Goal: Information Seeking & Learning: Learn about a topic

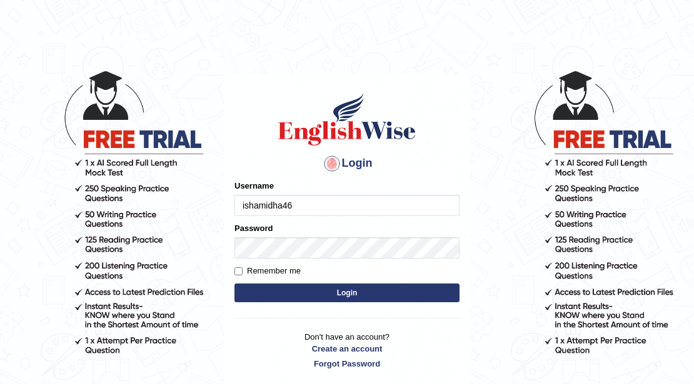
type input "ishamidha46"
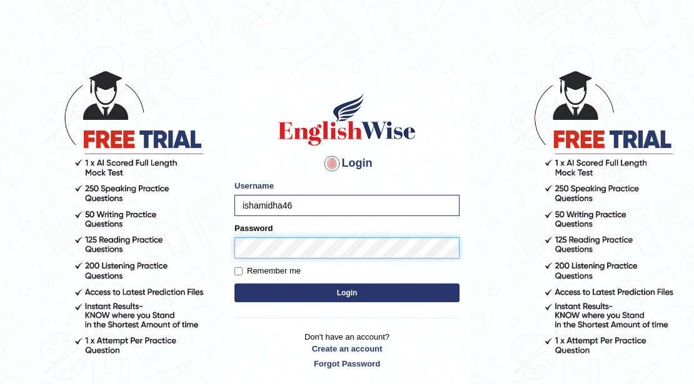
click at [234, 284] on button "Login" at bounding box center [346, 293] width 225 height 19
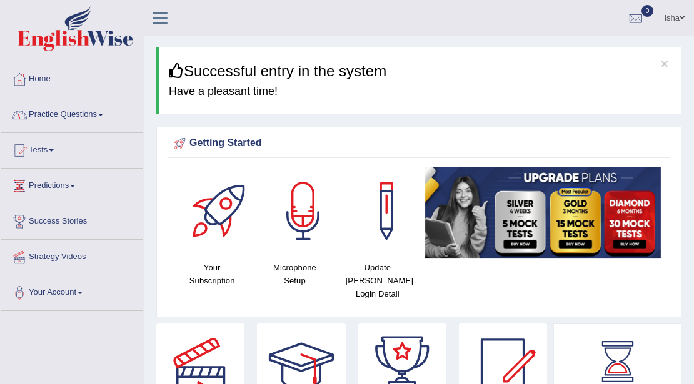
click at [60, 125] on link "Practice Questions" at bounding box center [72, 113] width 143 height 31
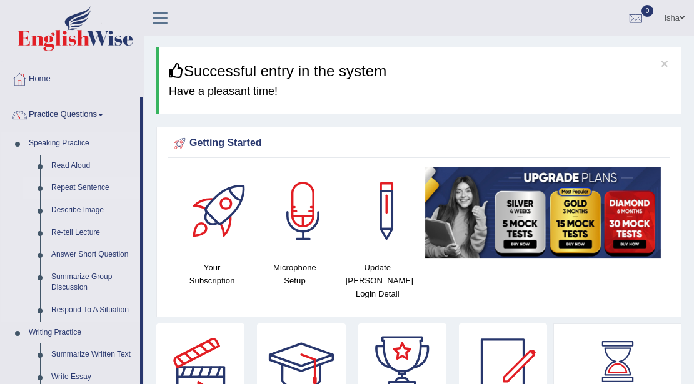
click at [80, 184] on link "Repeat Sentence" at bounding box center [93, 188] width 94 height 23
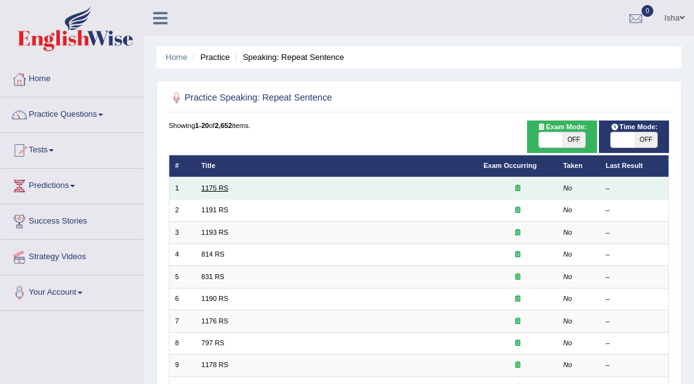
click at [216, 187] on link "1175 RS" at bounding box center [214, 188] width 27 height 8
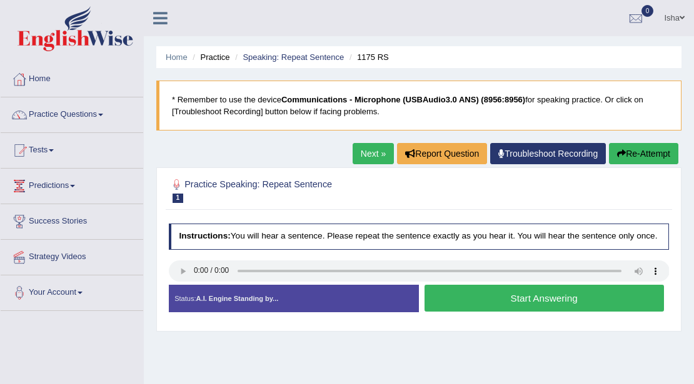
click at [558, 297] on button "Start Answering" at bounding box center [543, 298] width 239 height 27
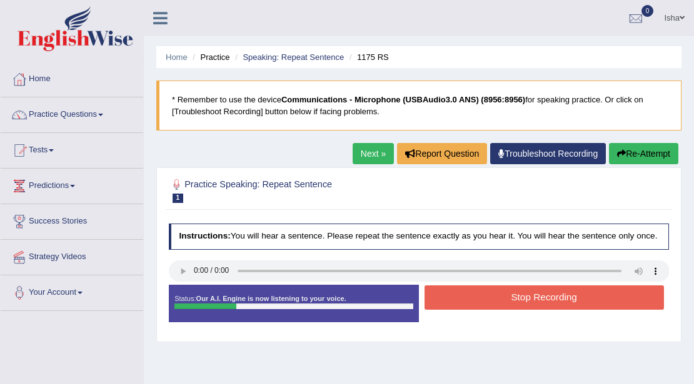
click at [585, 304] on button "Stop Recording" at bounding box center [543, 298] width 239 height 24
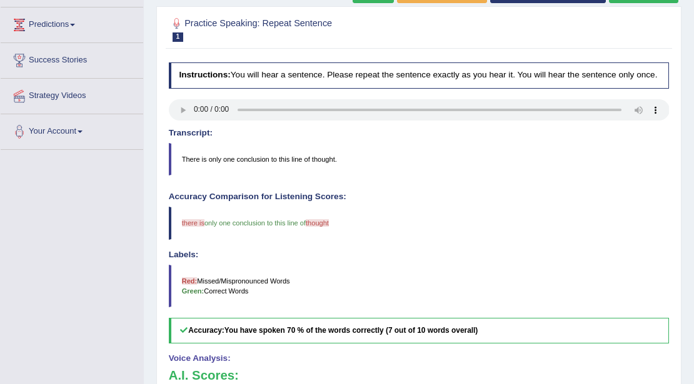
scroll to position [125, 0]
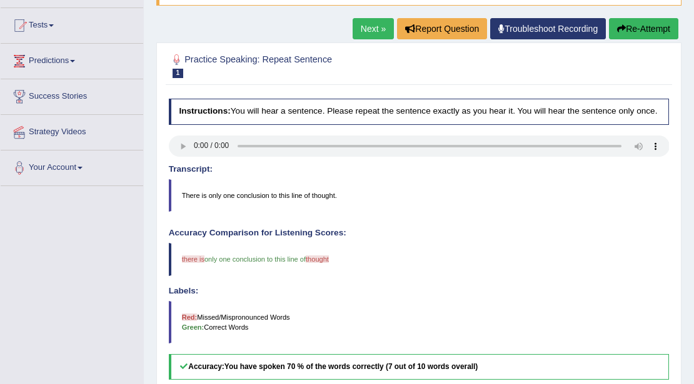
click at [364, 31] on link "Next »" at bounding box center [373, 28] width 41 height 21
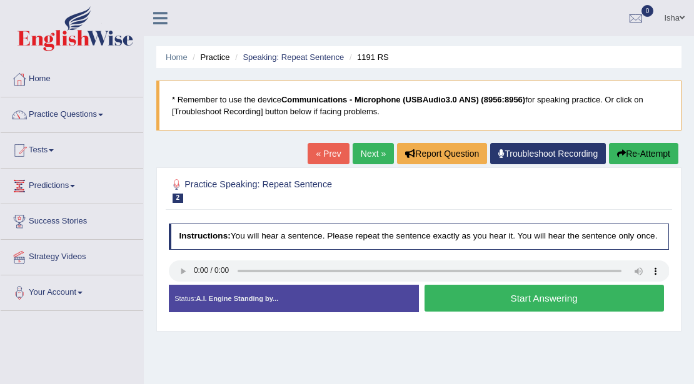
click at [471, 301] on button "Start Answering" at bounding box center [543, 298] width 239 height 27
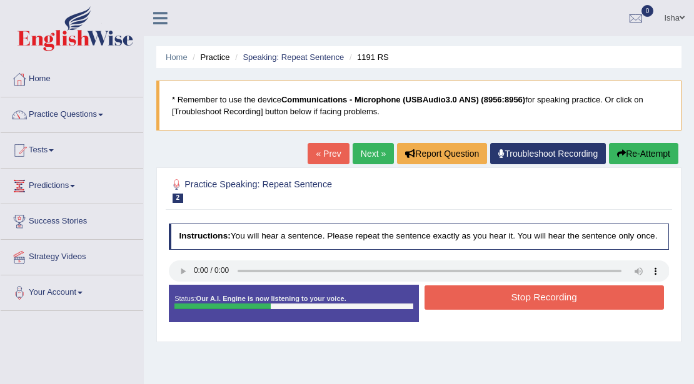
click at [479, 306] on button "Stop Recording" at bounding box center [543, 298] width 239 height 24
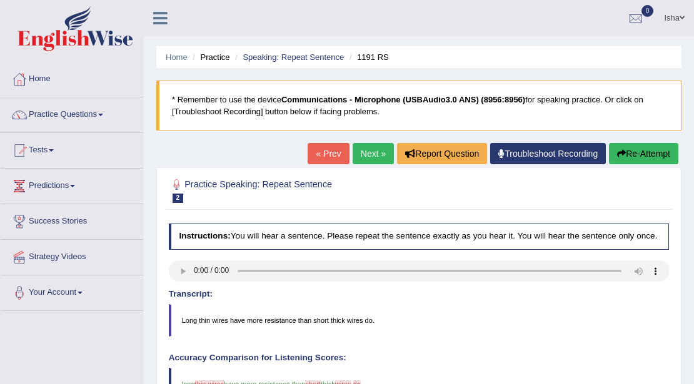
click at [669, 24] on link "Isha" at bounding box center [673, 16] width 39 height 33
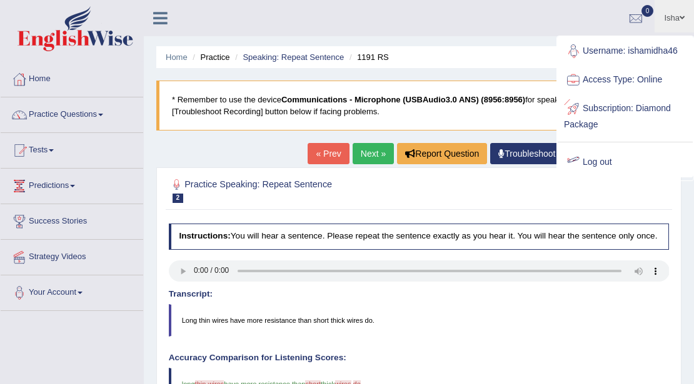
click at [601, 162] on link "Log out" at bounding box center [625, 162] width 135 height 29
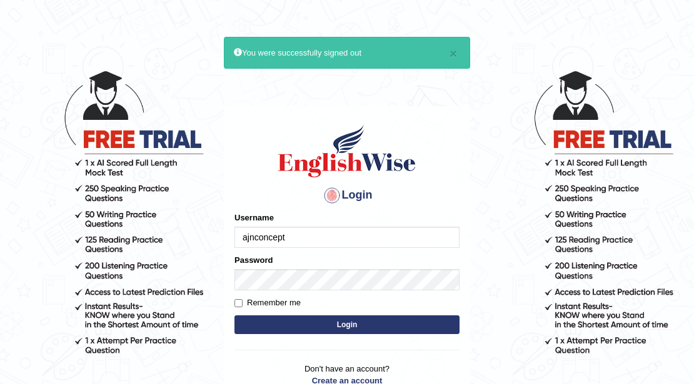
type input "ajnconcept"
click at [364, 265] on div "Password" at bounding box center [346, 272] width 225 height 36
click at [366, 268] on div "Password" at bounding box center [346, 272] width 225 height 36
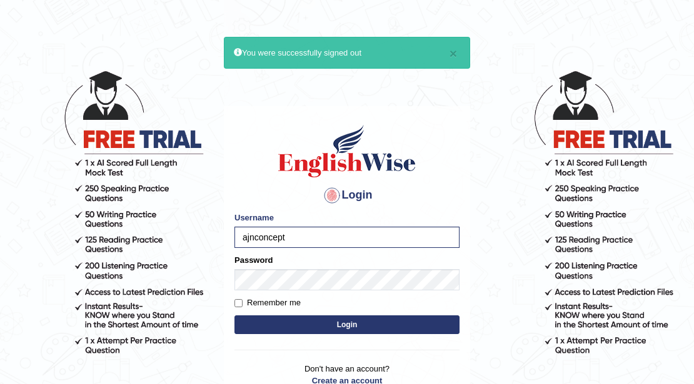
click at [343, 326] on button "Login" at bounding box center [346, 325] width 225 height 19
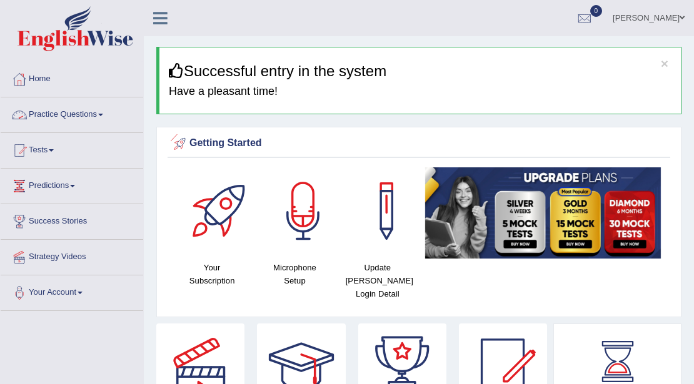
click at [103, 115] on span at bounding box center [100, 115] width 5 height 3
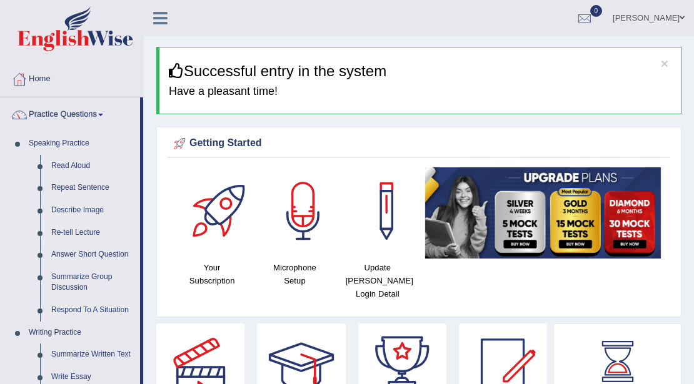
click at [61, 230] on link "Re-tell Lecture" at bounding box center [93, 233] width 94 height 23
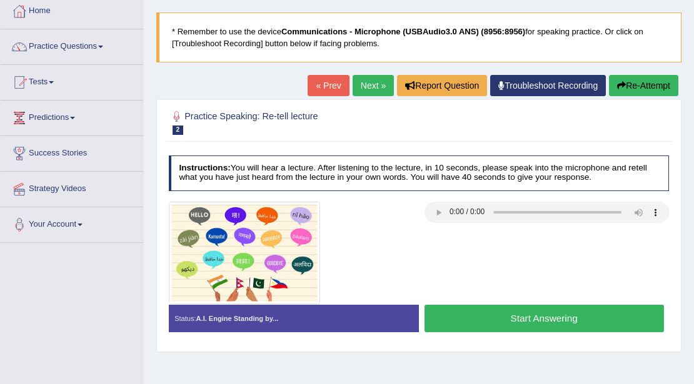
scroll to position [83, 0]
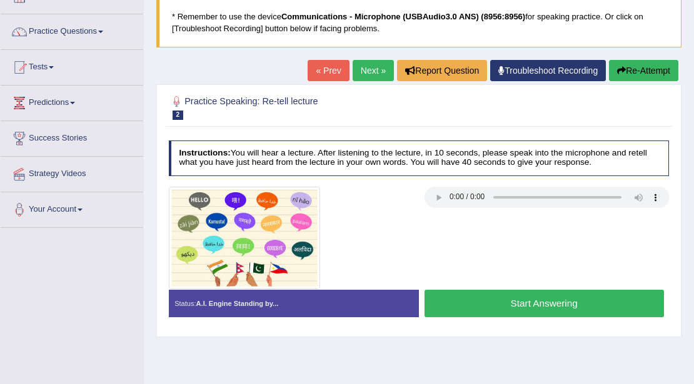
click at [492, 291] on button "Start Answering" at bounding box center [543, 303] width 239 height 27
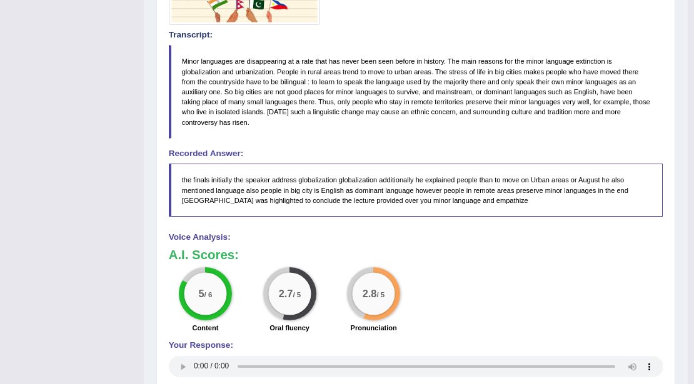
scroll to position [334, 0]
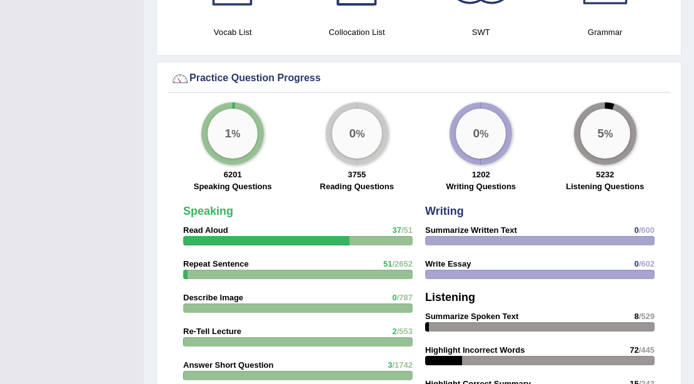
scroll to position [873, 0]
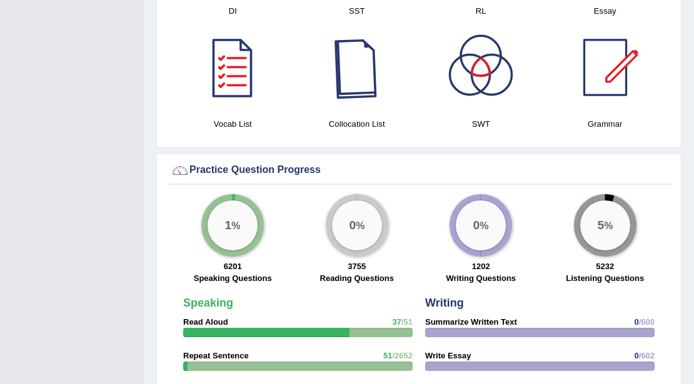
scroll to position [875, 0]
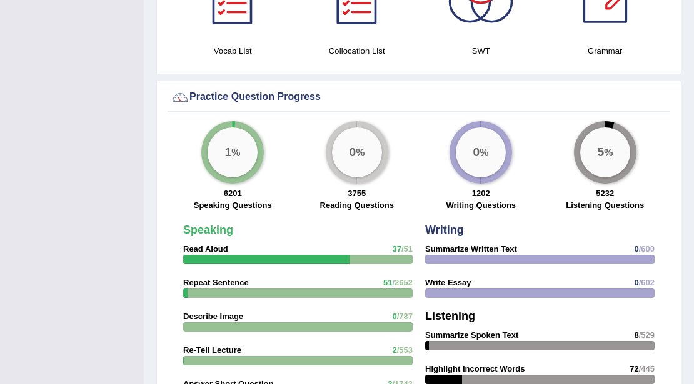
click at [241, 156] on div "1 %" at bounding box center [233, 153] width 50 height 50
click at [596, 149] on div "5 %" at bounding box center [605, 153] width 50 height 50
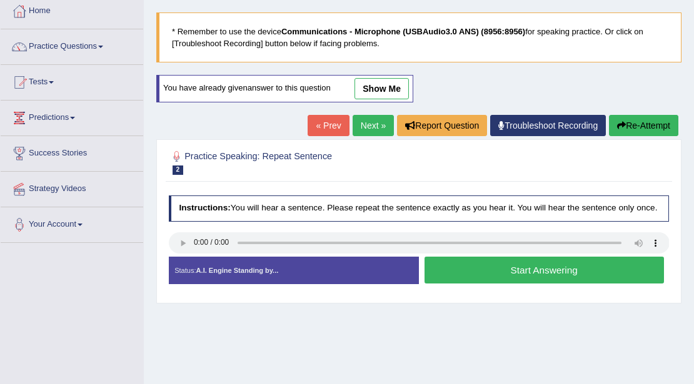
scroll to position [83, 0]
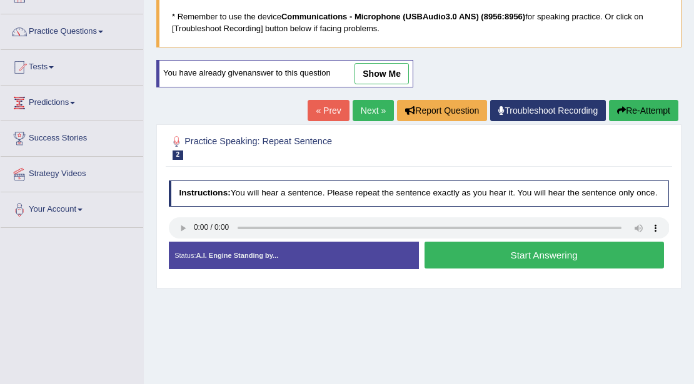
click at [624, 114] on button "Re-Attempt" at bounding box center [643, 110] width 69 height 21
click at [539, 259] on button "Start Answering" at bounding box center [543, 255] width 239 height 27
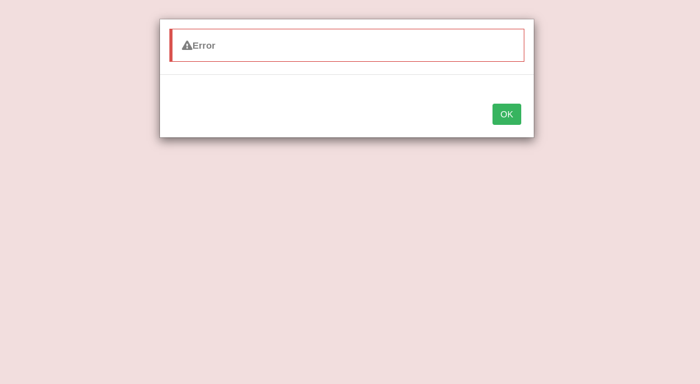
click at [506, 110] on button "OK" at bounding box center [507, 114] width 29 height 21
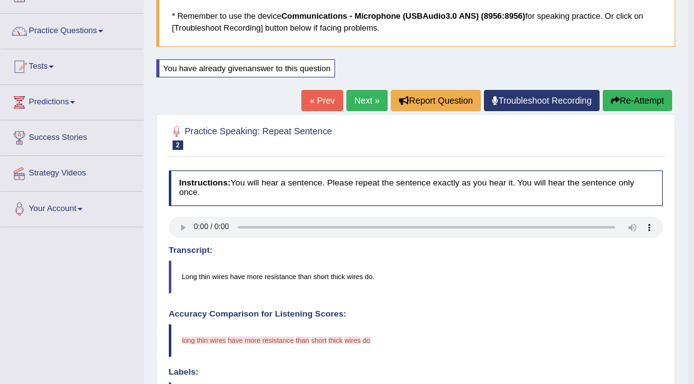
scroll to position [83, 0]
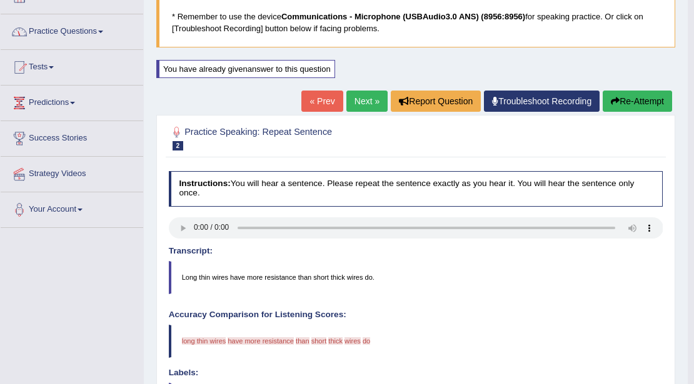
click at [614, 109] on button "Re-Attempt" at bounding box center [637, 101] width 69 height 21
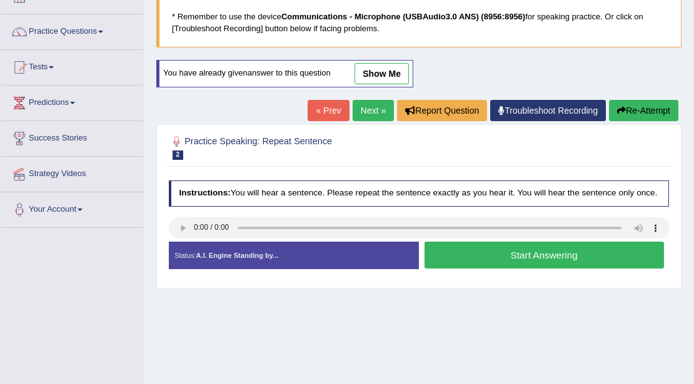
click at [621, 116] on button "Re-Attempt" at bounding box center [643, 110] width 69 height 21
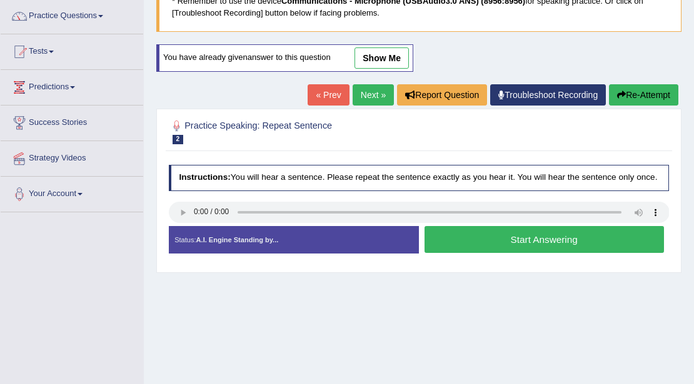
scroll to position [125, 0]
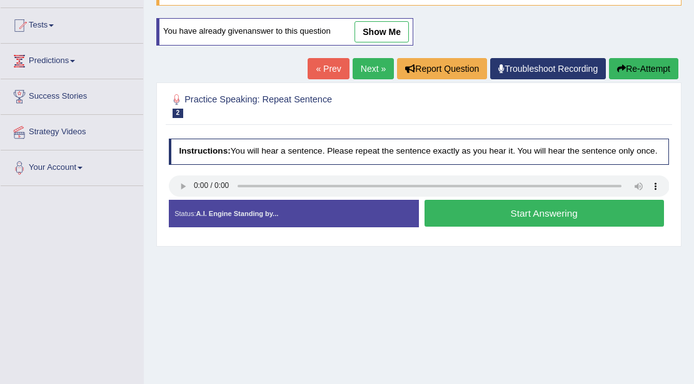
click at [493, 216] on button "Start Answering" at bounding box center [543, 213] width 239 height 27
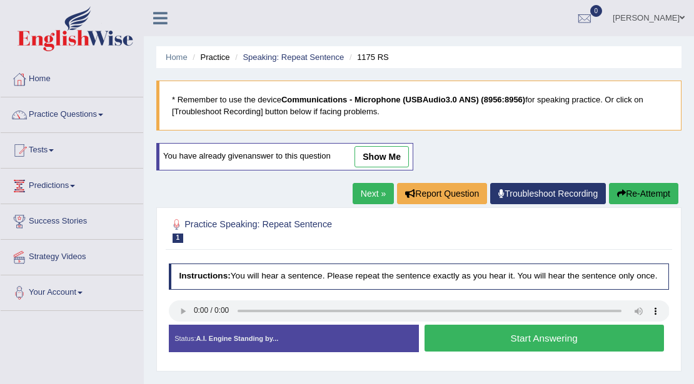
scroll to position [125, 0]
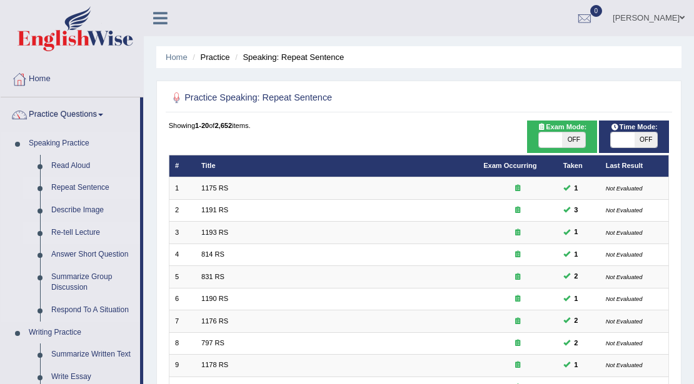
click at [88, 230] on link "Re-tell Lecture" at bounding box center [93, 233] width 94 height 23
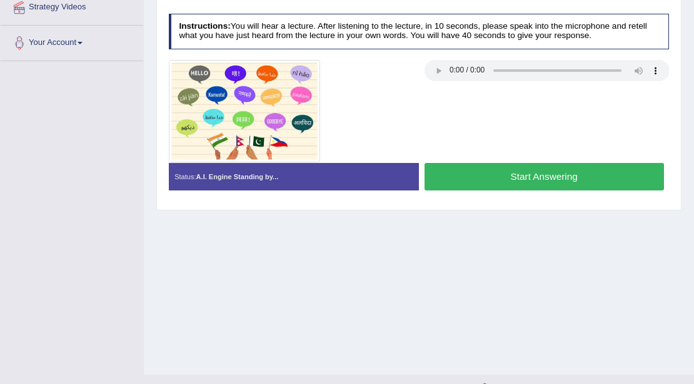
scroll to position [125, 0]
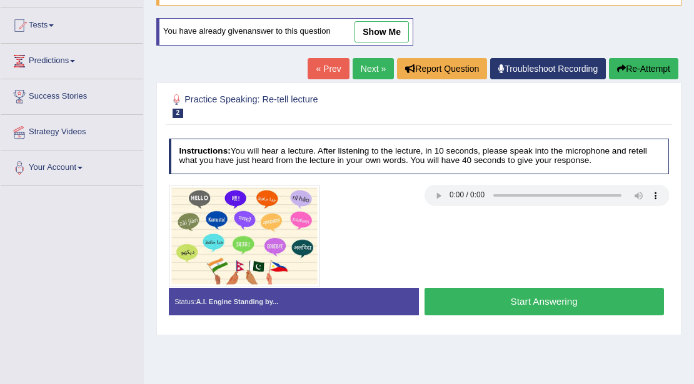
click at [382, 29] on link "show me" at bounding box center [381, 31] width 54 height 21
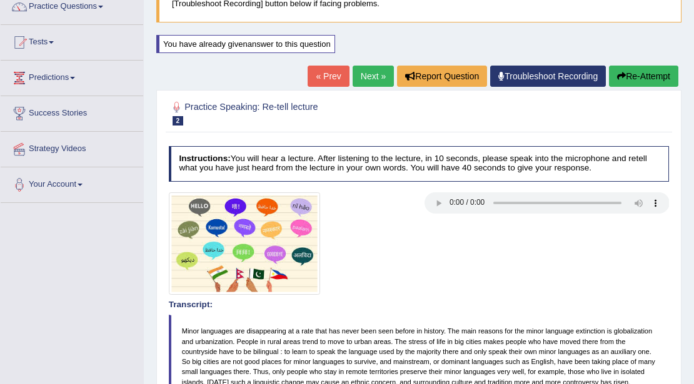
scroll to position [94, 0]
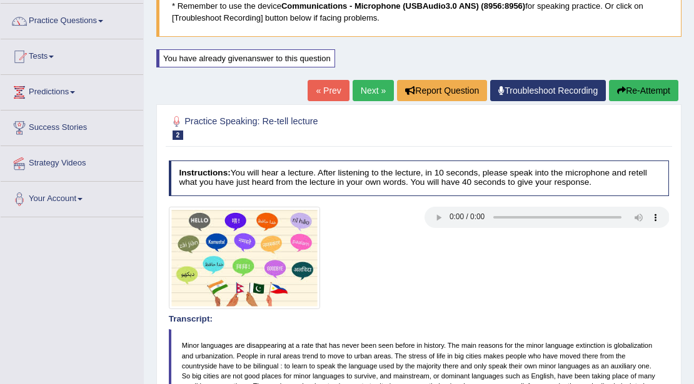
click at [619, 94] on icon "button" at bounding box center [621, 90] width 9 height 9
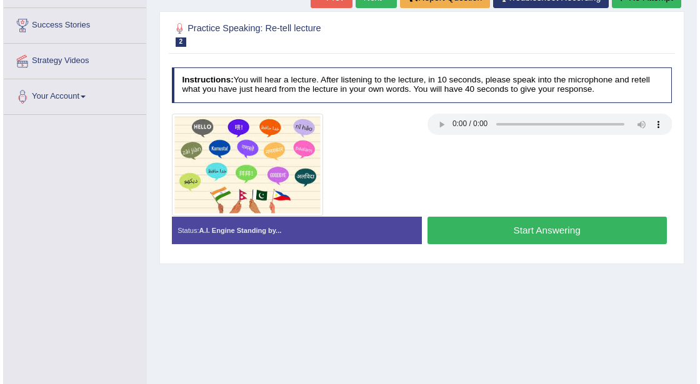
scroll to position [228, 0]
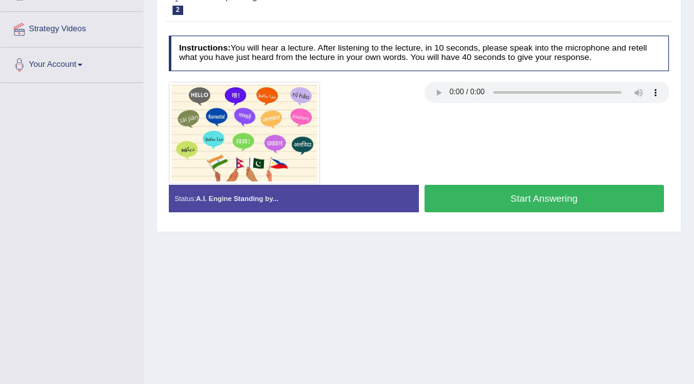
click at [510, 198] on button "Start Answering" at bounding box center [543, 198] width 239 height 27
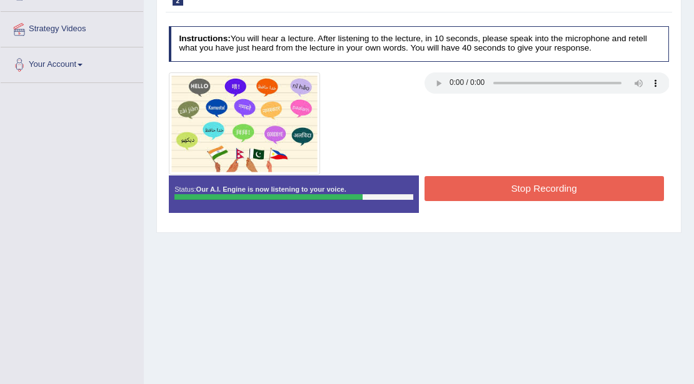
click at [518, 178] on button "Stop Recording" at bounding box center [543, 188] width 239 height 24
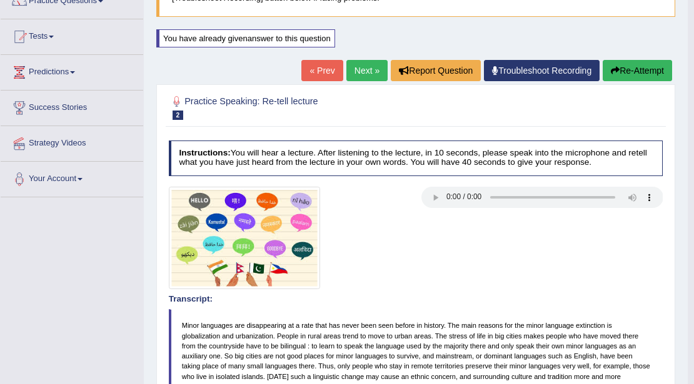
scroll to position [104, 0]
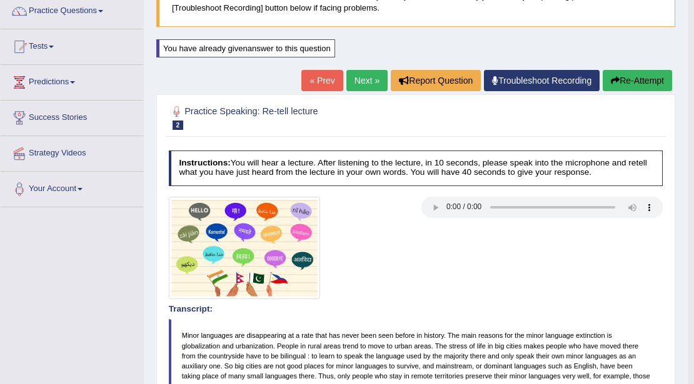
click at [640, 76] on button "Re-Attempt" at bounding box center [637, 80] width 69 height 21
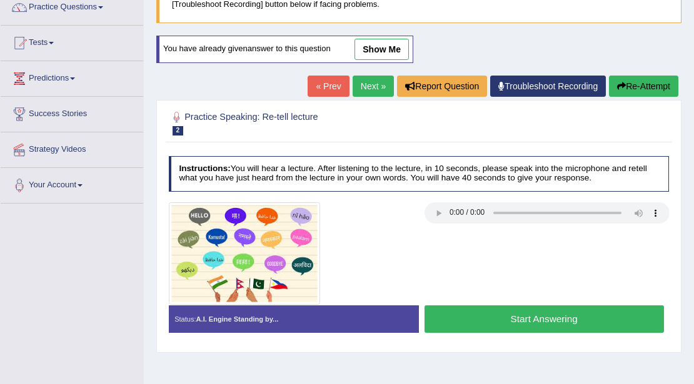
click at [643, 89] on button "Re-Attempt" at bounding box center [643, 86] width 69 height 21
click at [552, 323] on button "Start Answering" at bounding box center [543, 319] width 239 height 27
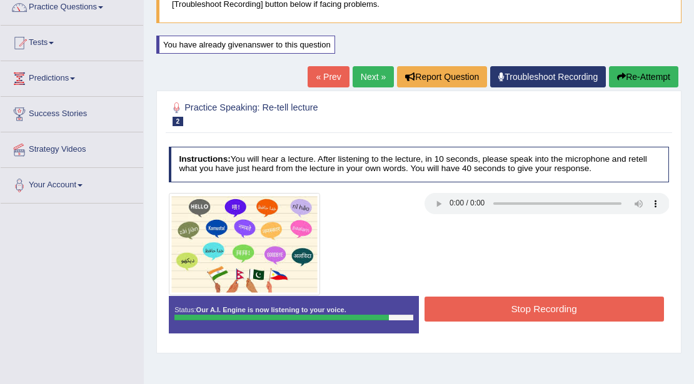
click at [554, 314] on button "Stop Recording" at bounding box center [543, 309] width 239 height 24
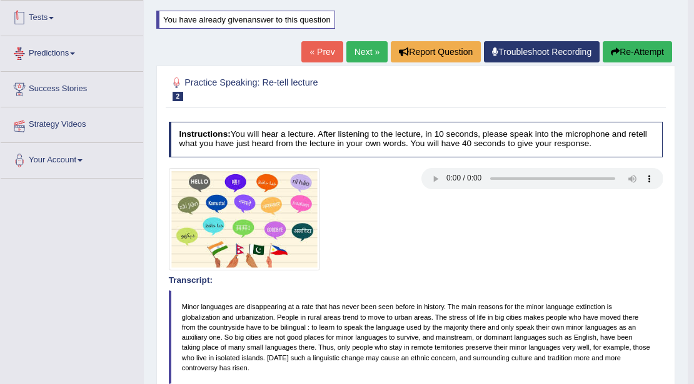
scroll to position [24, 0]
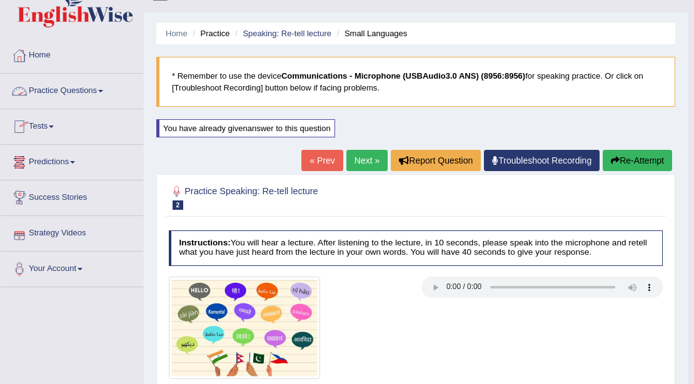
click at [107, 89] on link "Practice Questions" at bounding box center [72, 89] width 143 height 31
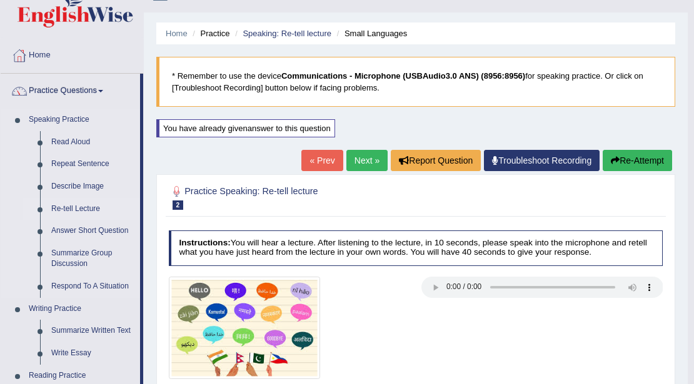
click at [74, 205] on link "Re-tell Lecture" at bounding box center [93, 209] width 94 height 23
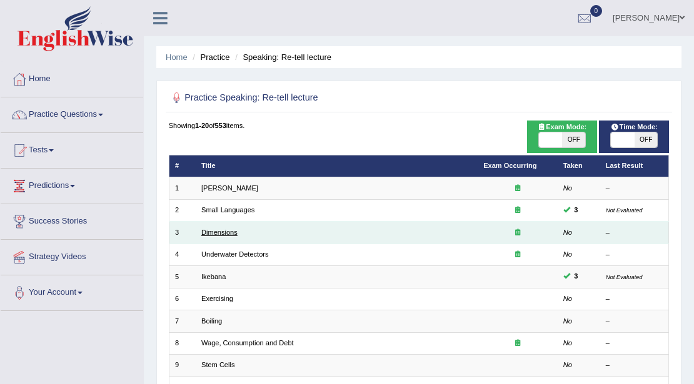
click at [229, 231] on link "Dimensions" at bounding box center [219, 233] width 36 height 8
click at [224, 235] on link "Dimensions" at bounding box center [219, 233] width 36 height 8
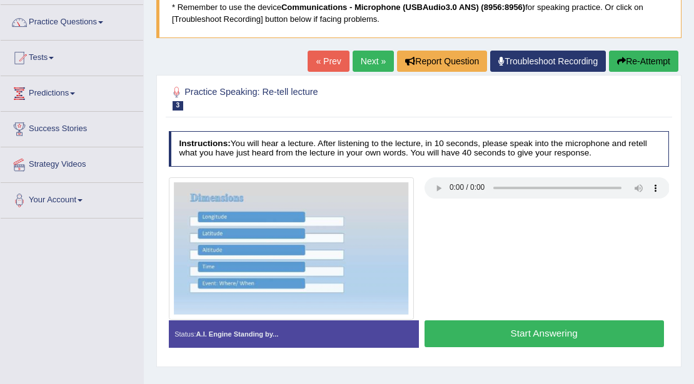
scroll to position [83, 0]
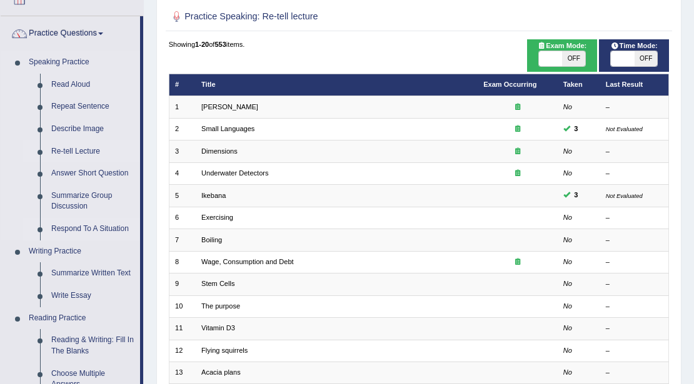
scroll to position [83, 0]
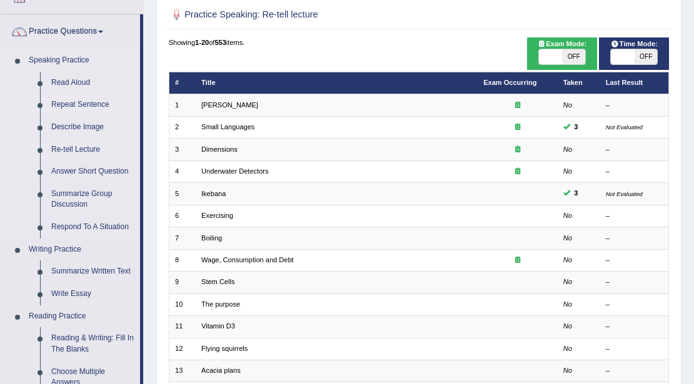
click at [82, 106] on link "Repeat Sentence" at bounding box center [93, 105] width 94 height 23
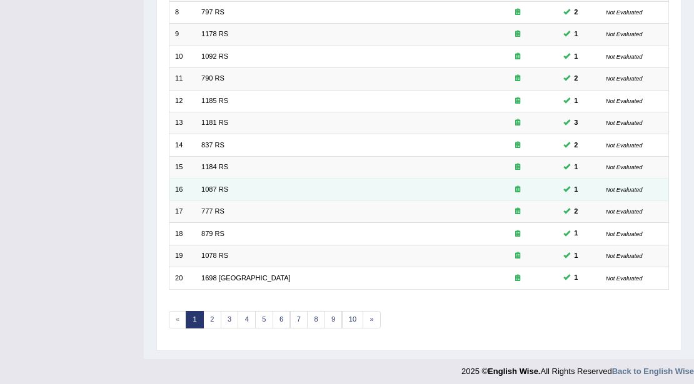
scroll to position [333, 0]
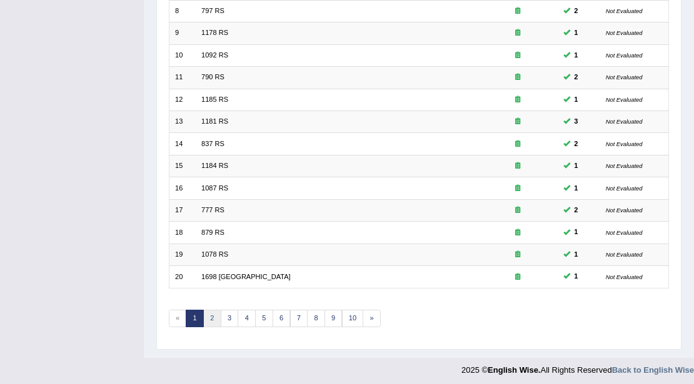
click at [214, 318] on link "2" at bounding box center [212, 319] width 18 height 18
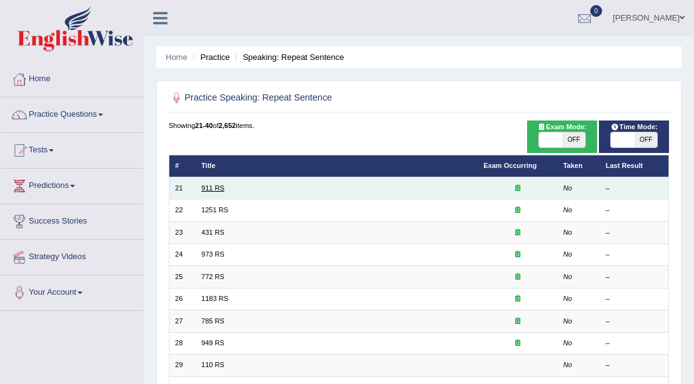
click at [218, 188] on link "911 RS" at bounding box center [212, 188] width 23 height 8
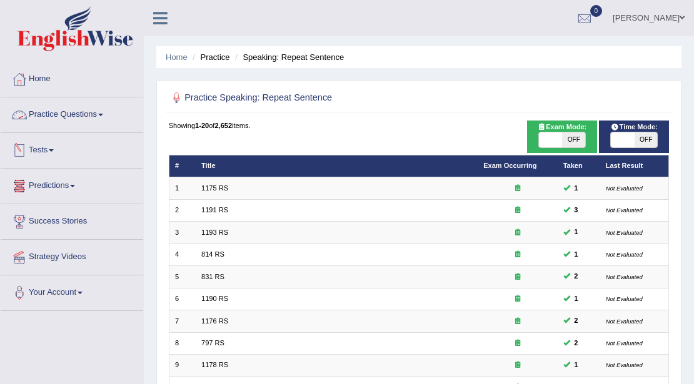
click at [103, 114] on span at bounding box center [100, 115] width 5 height 3
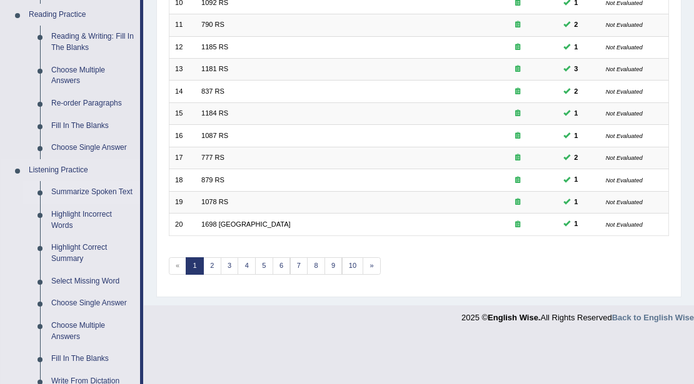
scroll to position [416, 0]
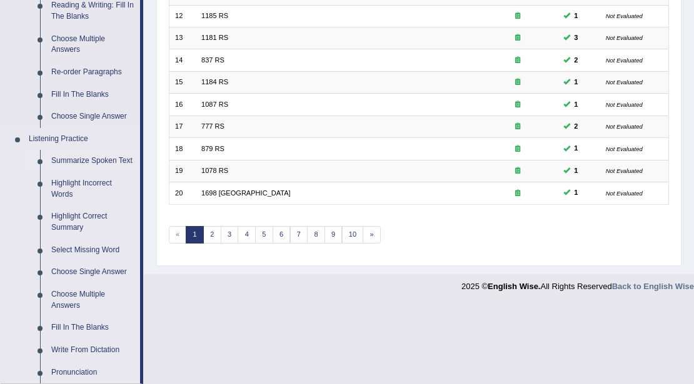
click at [108, 163] on link "Summarize Spoken Text" at bounding box center [93, 161] width 94 height 23
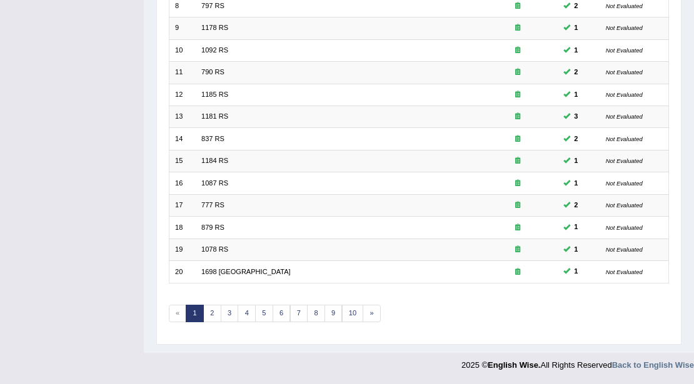
scroll to position [226, 0]
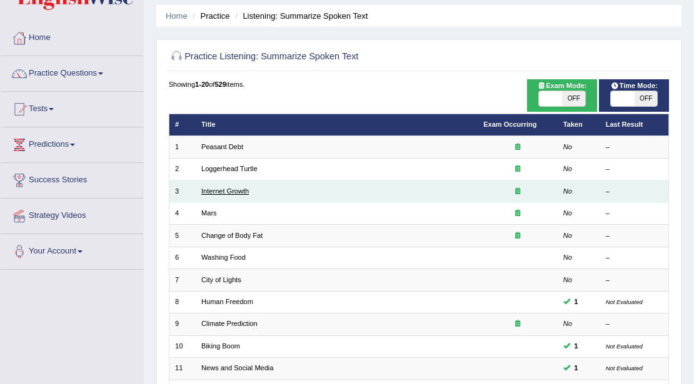
click at [225, 189] on link "Internet Growth" at bounding box center [225, 192] width 48 height 8
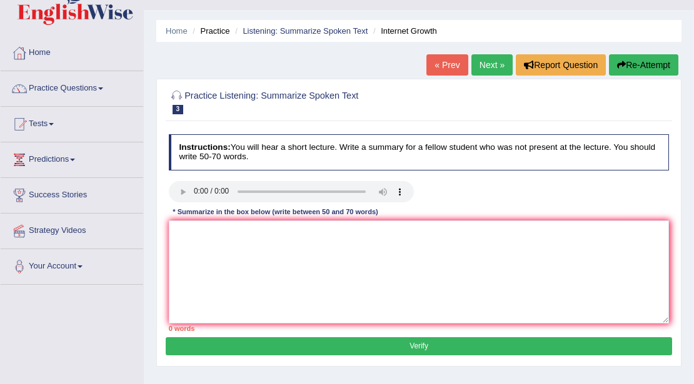
scroll to position [41, 0]
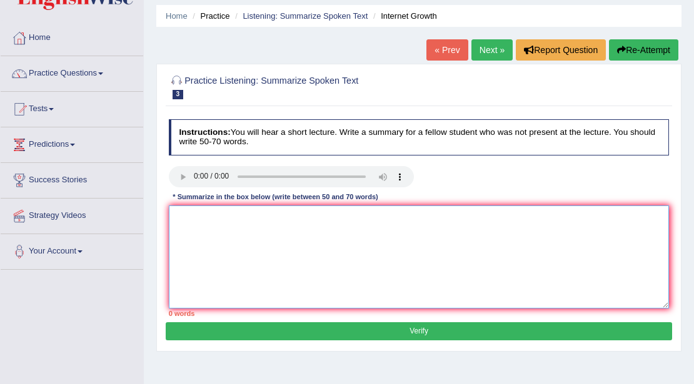
click at [221, 219] on textarea at bounding box center [419, 257] width 501 height 103
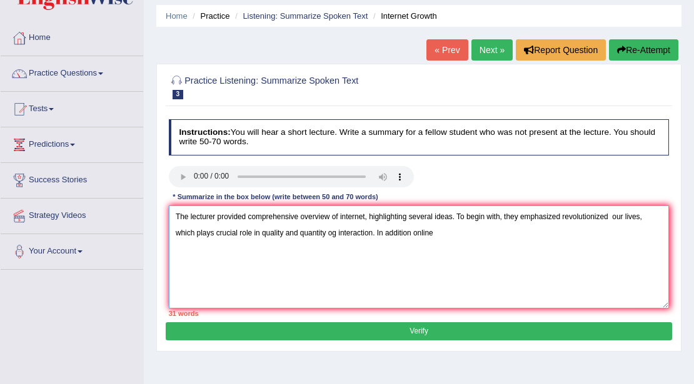
click at [461, 230] on textarea "The lecturer provided comprehensive overview of internet, highlighting several …" at bounding box center [419, 257] width 501 height 103
click at [409, 231] on textarea "The lecturer provided comprehensive overview of internet, highlighting several …" at bounding box center [419, 257] width 501 height 103
click at [491, 231] on textarea "The lecturer provided comprehensive overview of internet, highlighting several …" at bounding box center [419, 257] width 501 height 103
click at [528, 231] on textarea "The lecturer provided comprehensive overview of internet, highlighting several …" at bounding box center [419, 257] width 501 height 103
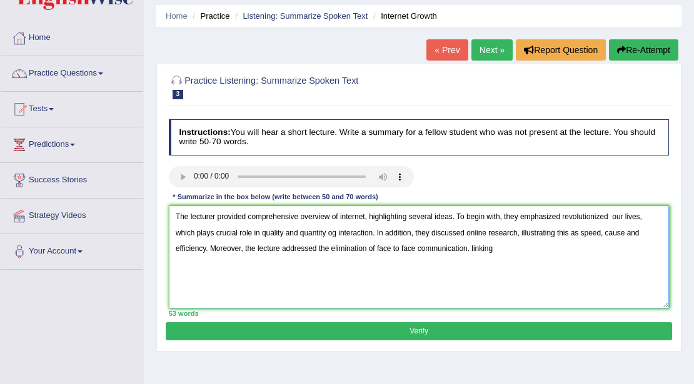
click at [469, 250] on textarea "The lecturer provided comprehensive overview of internet, highlighting several …" at bounding box center [419, 257] width 501 height 103
click at [494, 248] on textarea "The lecturer provided comprehensive overview of internet, highlighting several …" at bounding box center [419, 257] width 501 height 103
click at [376, 248] on textarea "The lecturer provided comprehensive overview of internet, highlighting several …" at bounding box center [419, 257] width 501 height 103
click at [420, 248] on textarea "The lecturer provided comprehensive overview of internet, highlighting several …" at bounding box center [419, 257] width 501 height 103
click at [455, 248] on textarea "The lecturer provided comprehensive overview of internet, highlighting several …" at bounding box center [419, 257] width 501 height 103
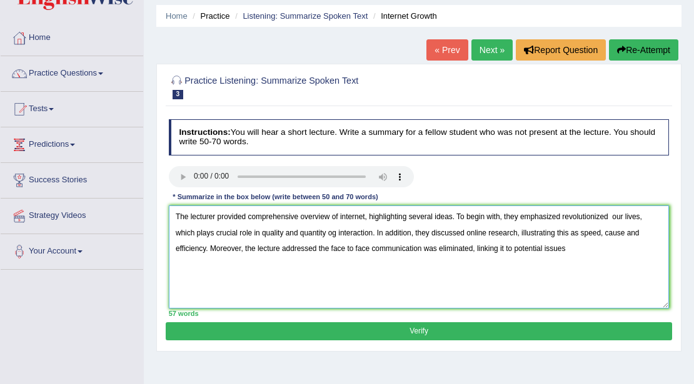
click at [577, 249] on textarea "The lecturer provided comprehensive overview of internet, highlighting several …" at bounding box center [419, 257] width 501 height 103
click at [610, 250] on textarea "The lecturer provided comprehensive overview of internet, highlighting several …" at bounding box center [419, 257] width 501 height 103
click at [631, 251] on textarea "The lecturer provided comprehensive overview of internet, highlighting several …" at bounding box center [419, 257] width 501 height 103
click at [333, 233] on textarea "The lecturer provided comprehensive overview of internet, highlighting several …" at bounding box center [419, 257] width 501 height 103
click at [335, 231] on textarea "The lecturer provided comprehensive overview of internet, highlighting several …" at bounding box center [419, 257] width 501 height 103
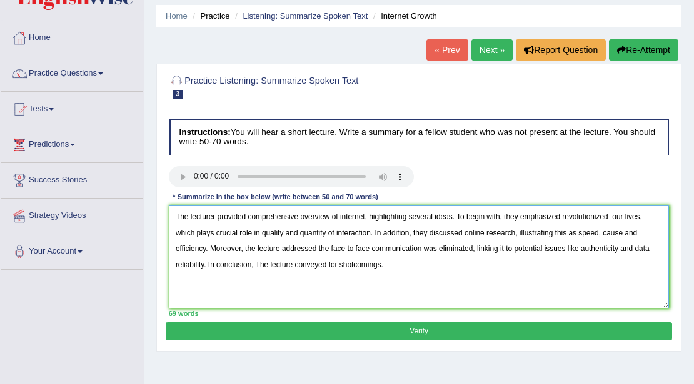
click at [514, 233] on textarea "The lecturer provided comprehensive overview of internet, highlighting several …" at bounding box center [419, 257] width 501 height 103
click at [515, 233] on textarea "The lecturer provided comprehensive overview of internet, highlighting several …" at bounding box center [419, 257] width 501 height 103
type textarea "The lecturer provided comprehensive overview of internet, highlighting several …"
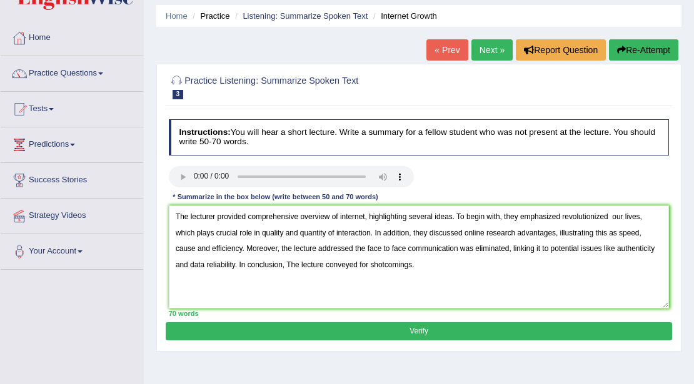
click at [424, 331] on button "Verify" at bounding box center [419, 332] width 506 height 18
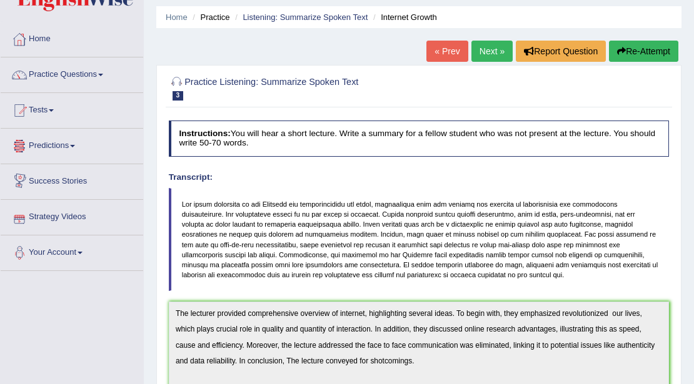
scroll to position [25, 0]
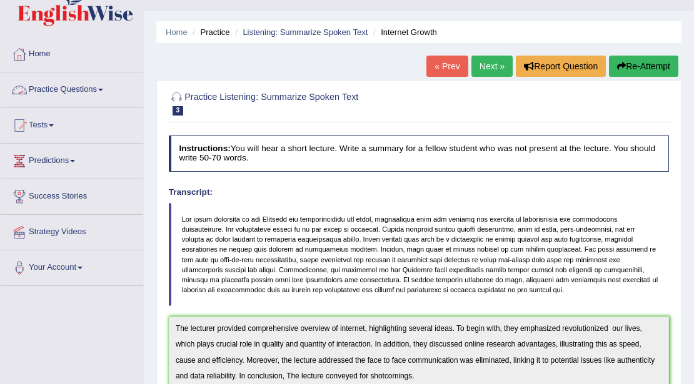
click at [103, 89] on span at bounding box center [100, 90] width 5 height 3
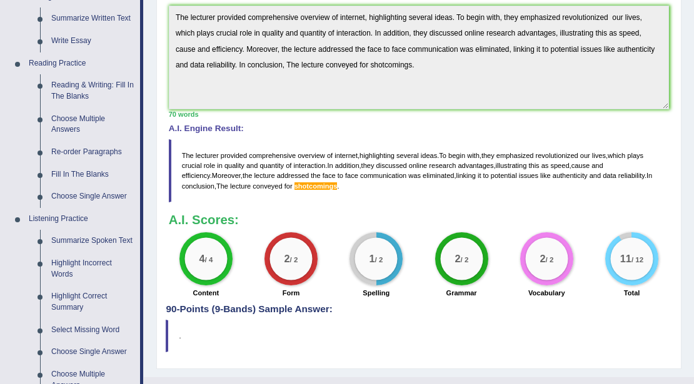
scroll to position [358, 0]
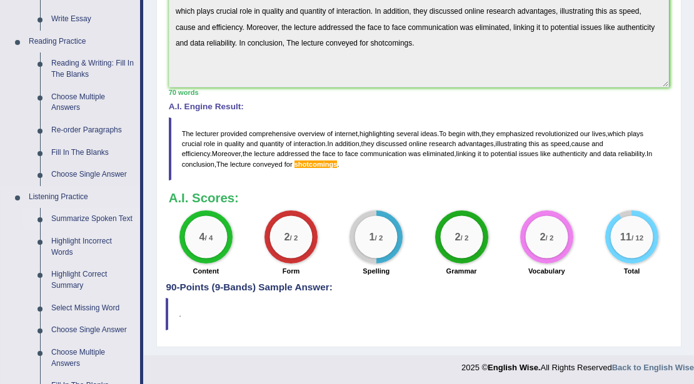
click at [88, 222] on link "Summarize Spoken Text" at bounding box center [93, 219] width 94 height 23
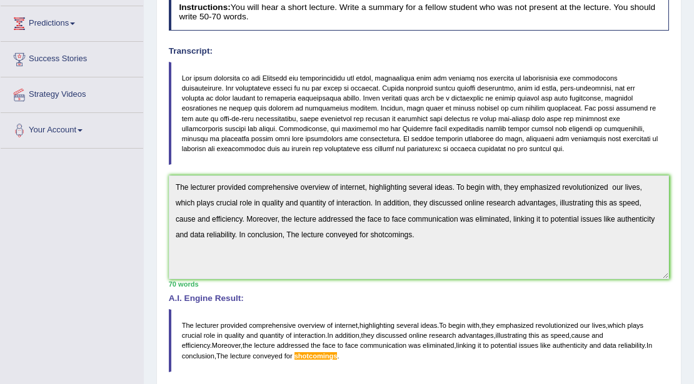
scroll to position [188, 0]
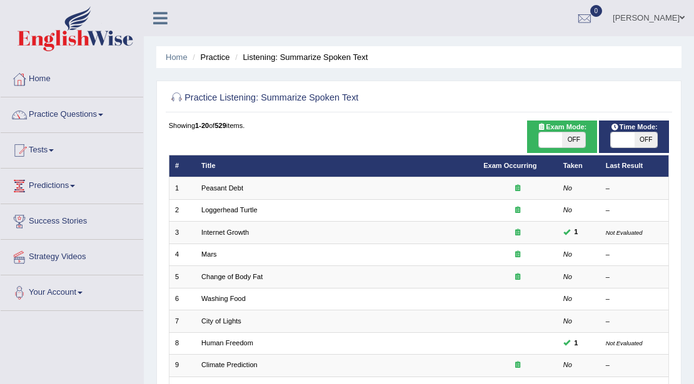
click at [679, 16] on span at bounding box center [681, 18] width 5 height 8
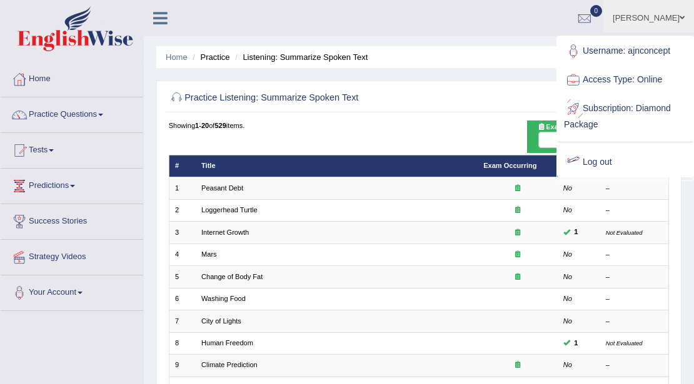
click at [609, 161] on link "Log out" at bounding box center [625, 162] width 135 height 29
